Goal: Task Accomplishment & Management: Manage account settings

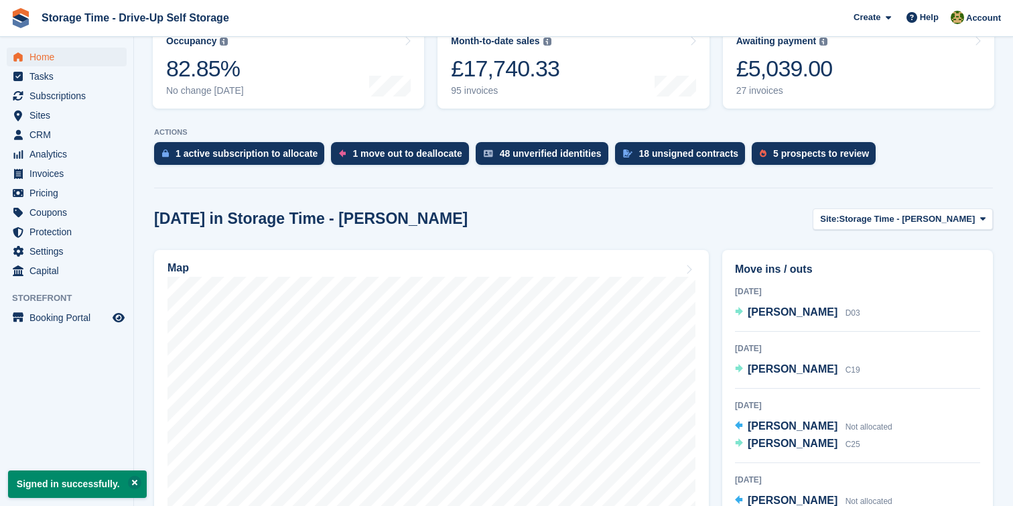
scroll to position [288, 0]
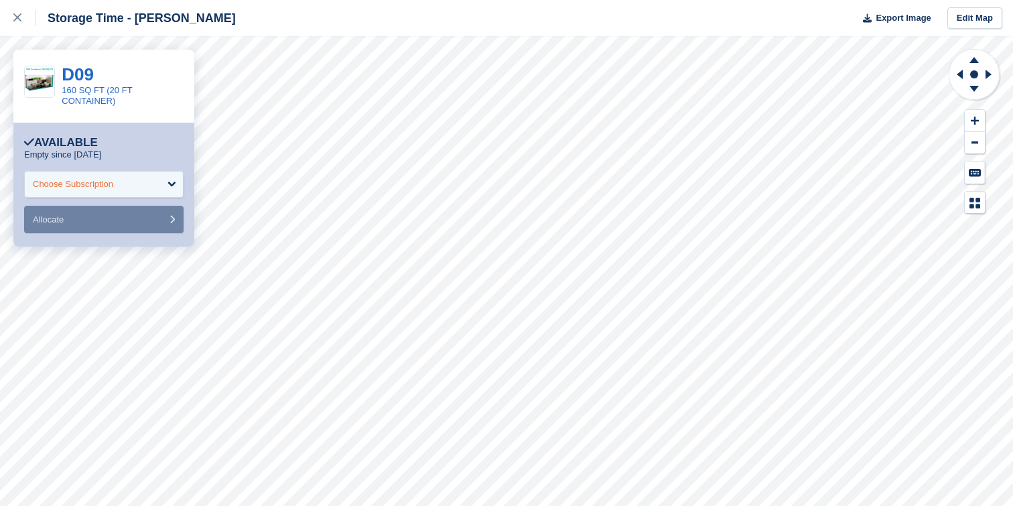
click at [151, 188] on div "Choose Subscription" at bounding box center [103, 184] width 159 height 27
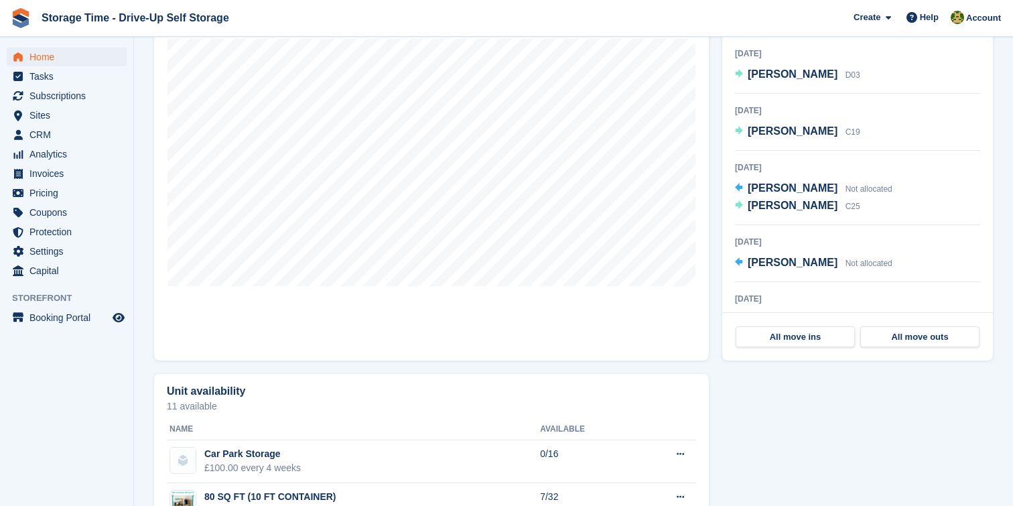
scroll to position [507, 0]
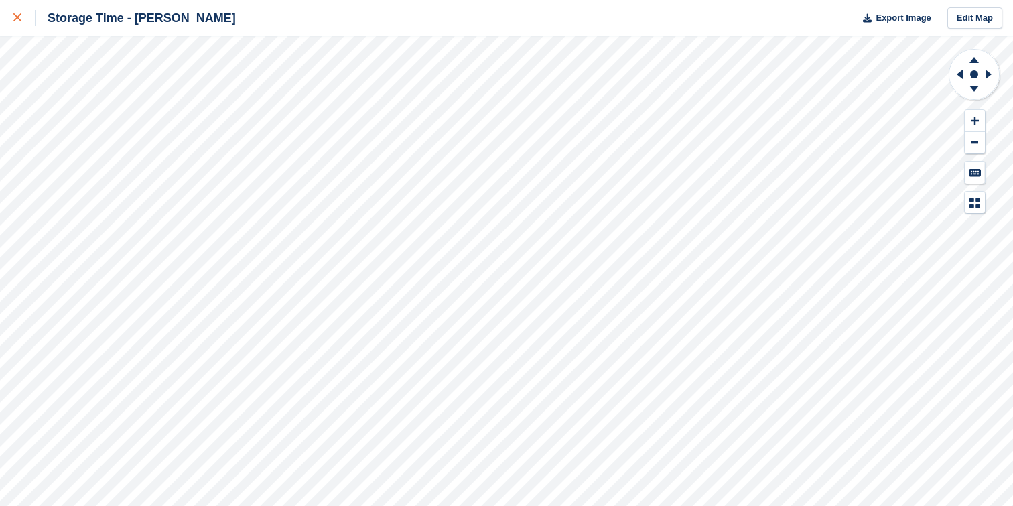
click at [22, 13] on div at bounding box center [24, 18] width 22 height 16
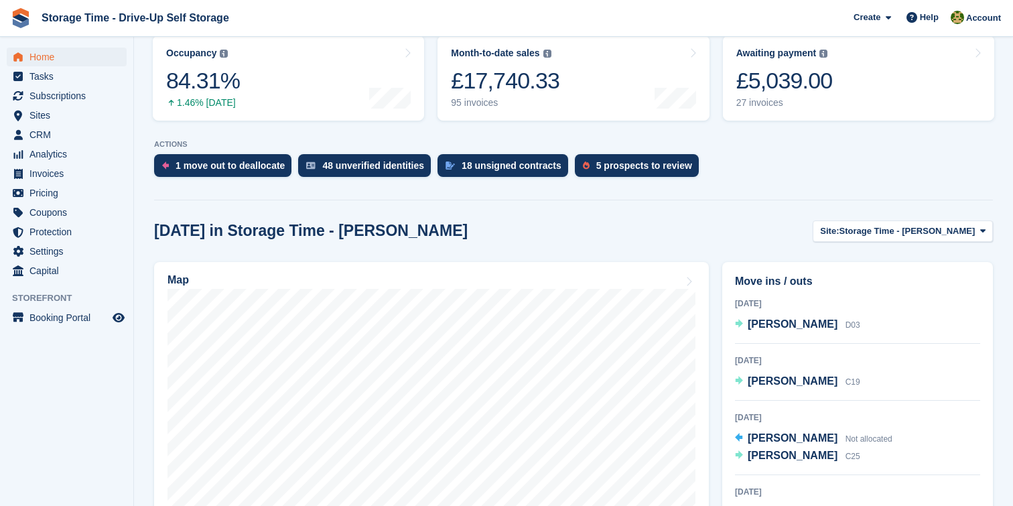
scroll to position [271, 0]
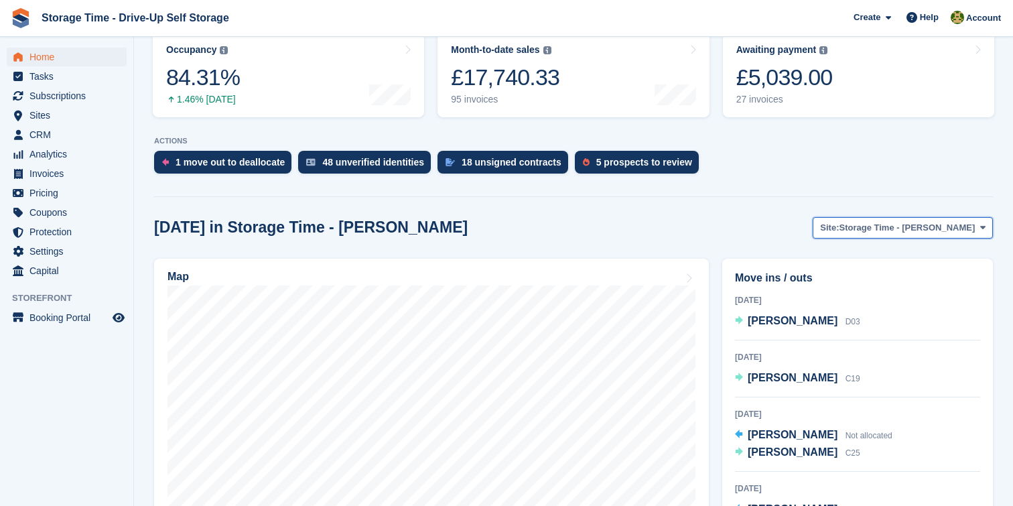
click at [939, 222] on span "Storage Time - [PERSON_NAME]" at bounding box center [908, 227] width 136 height 13
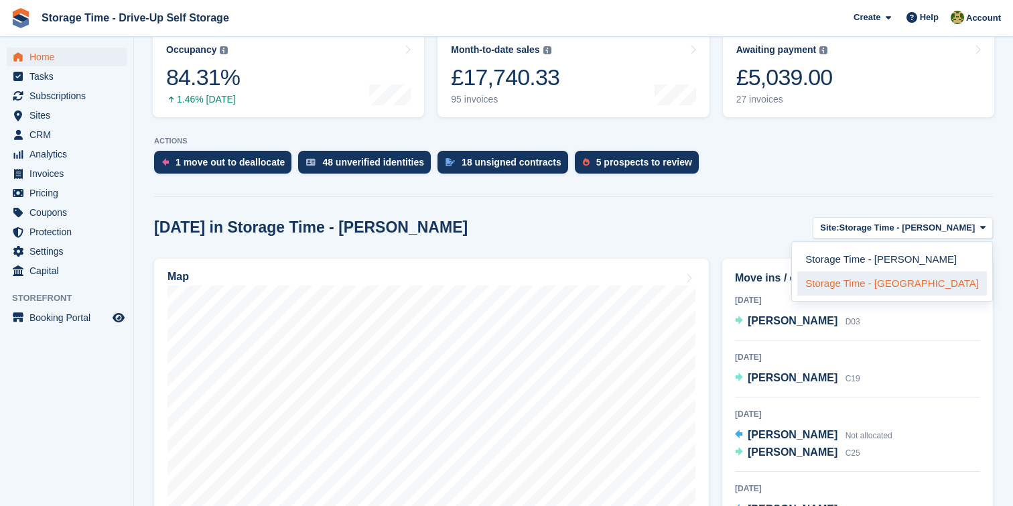
click at [911, 283] on link "Storage Time - [GEOGRAPHIC_DATA]" at bounding box center [892, 283] width 190 height 24
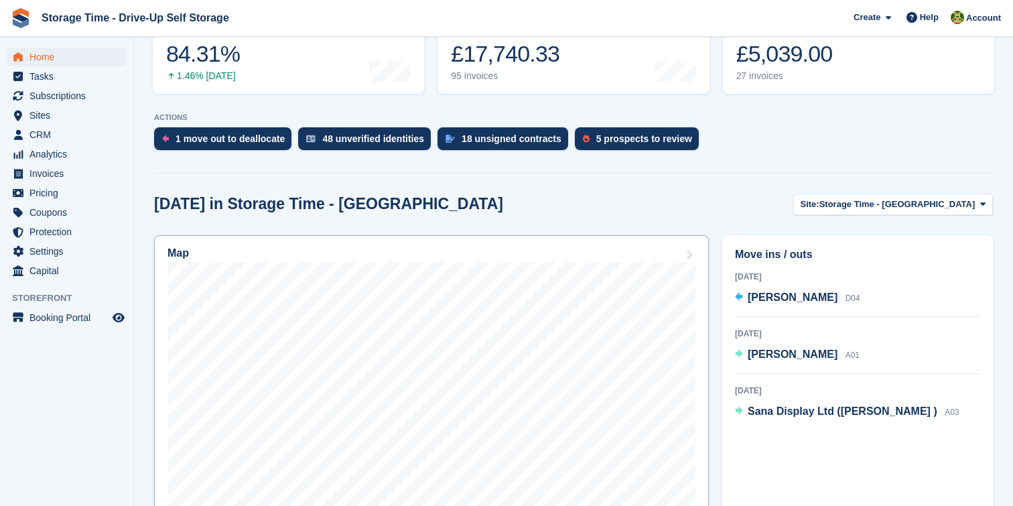
scroll to position [301, 0]
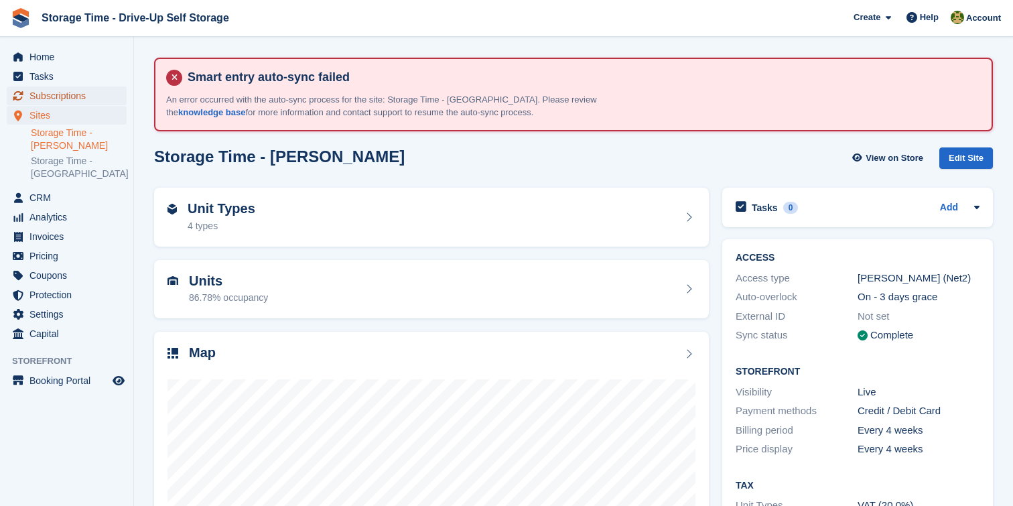
click at [62, 100] on span "Subscriptions" at bounding box center [69, 95] width 80 height 19
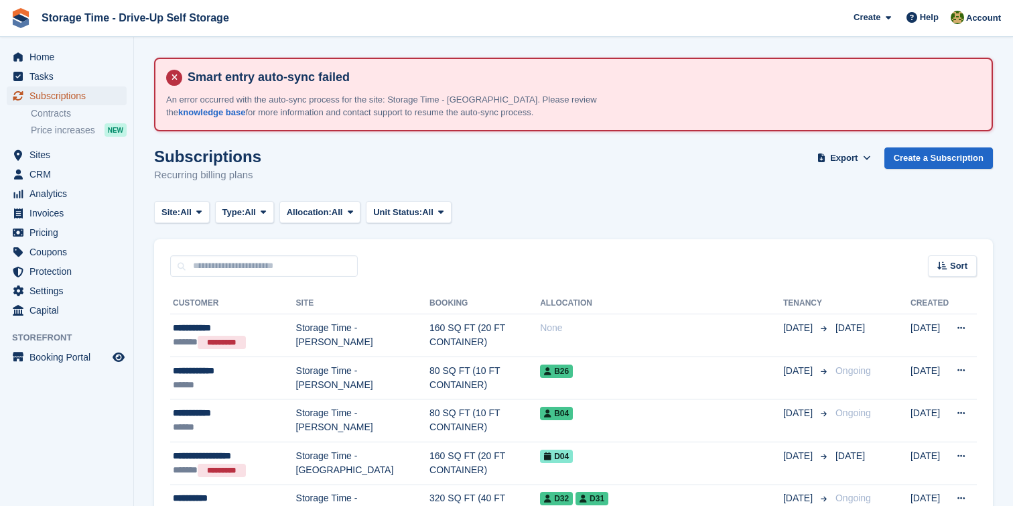
click at [72, 92] on span "Subscriptions" at bounding box center [69, 95] width 80 height 19
click at [232, 265] on input "text" at bounding box center [264, 266] width 188 height 22
type input "*****"
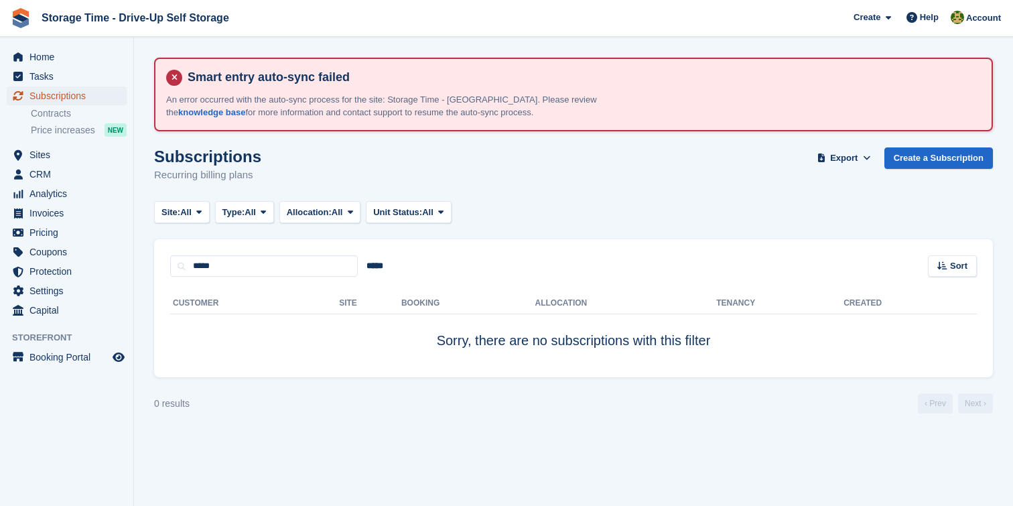
click at [70, 99] on span "Subscriptions" at bounding box center [69, 95] width 80 height 19
